Goal: Check status: Check status

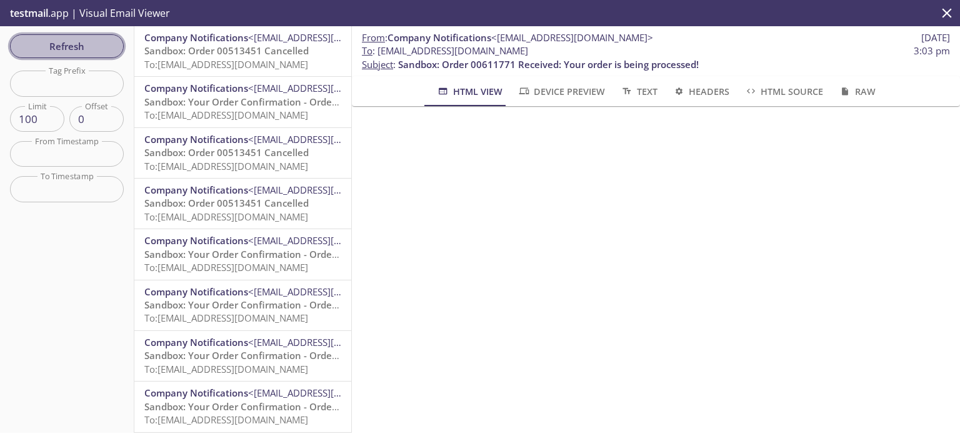
click at [80, 44] on span "Refresh" at bounding box center [67, 46] width 94 height 16
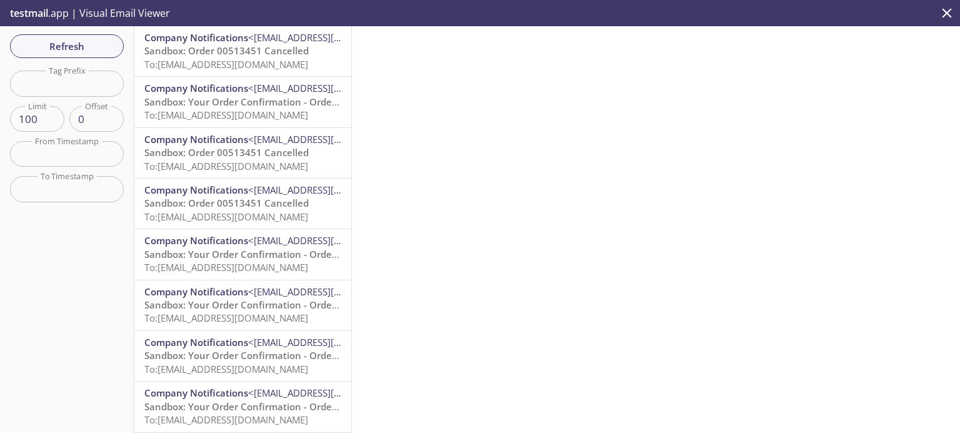
click at [260, 47] on span "Sandbox: Order 00513451 Cancelled" at bounding box center [226, 50] width 164 height 13
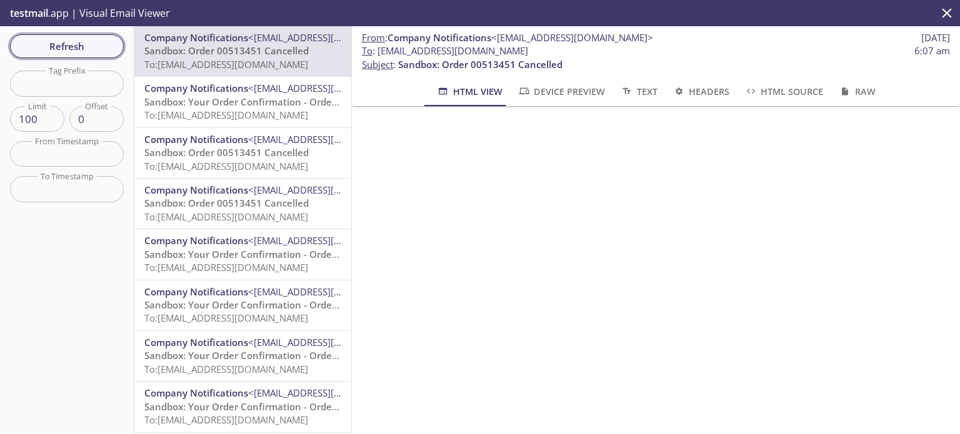
click at [53, 46] on span "Refresh" at bounding box center [67, 46] width 94 height 16
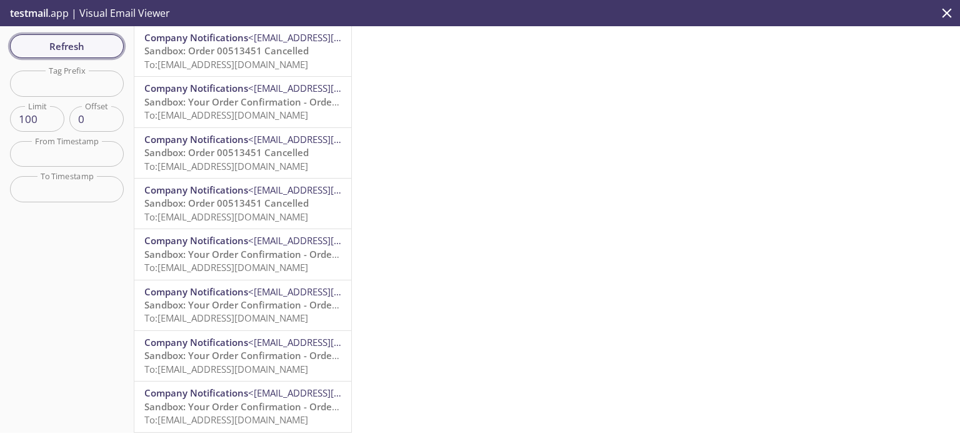
click at [88, 49] on span "Refresh" at bounding box center [67, 46] width 94 height 16
click at [104, 38] on span "Refresh" at bounding box center [67, 46] width 94 height 16
click at [260, 47] on span "Sandbox: Order 00611813 Received: Your order is being processed!" at bounding box center [294, 50] width 301 height 13
